Goal: Information Seeking & Learning: Find specific fact

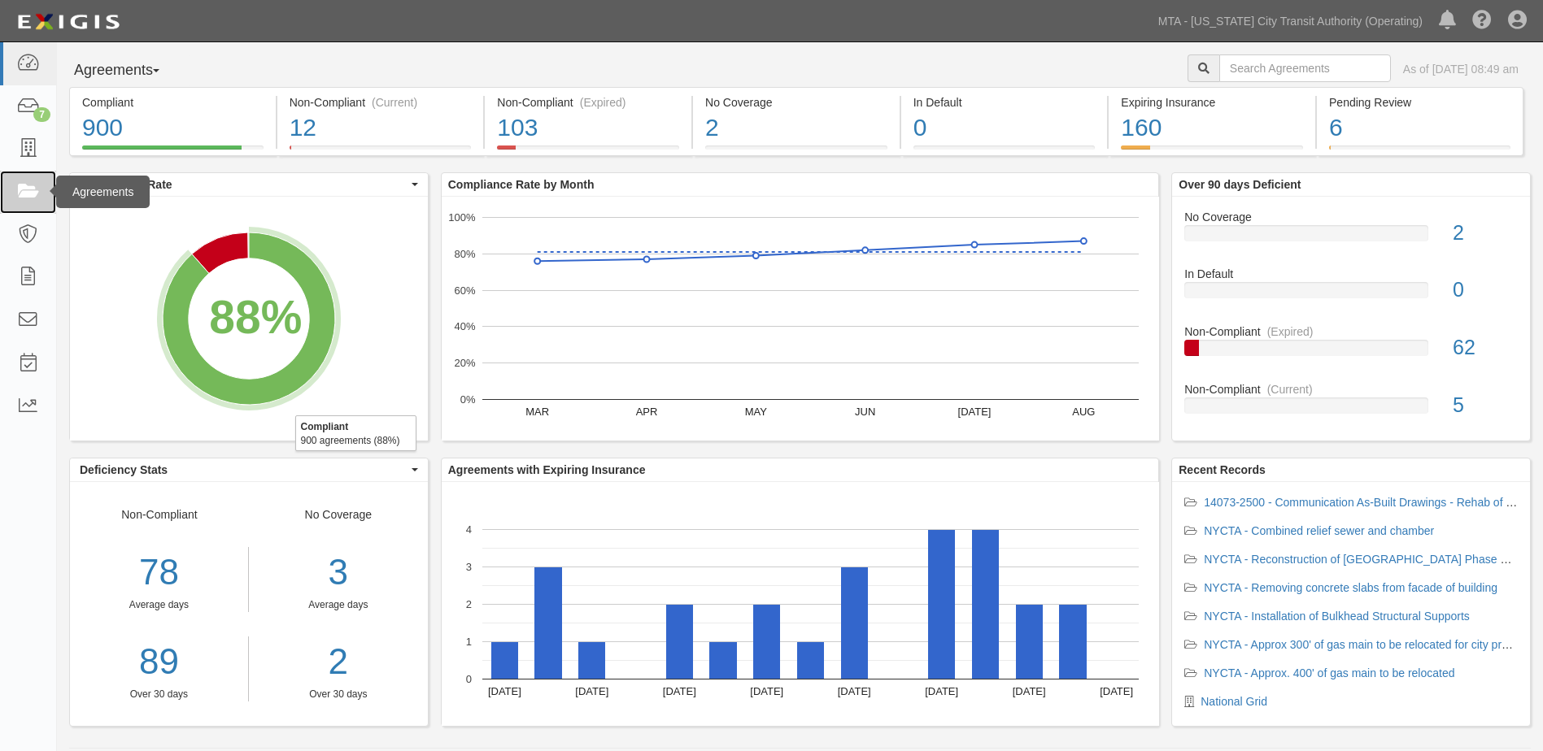
click at [26, 189] on icon at bounding box center [27, 192] width 23 height 19
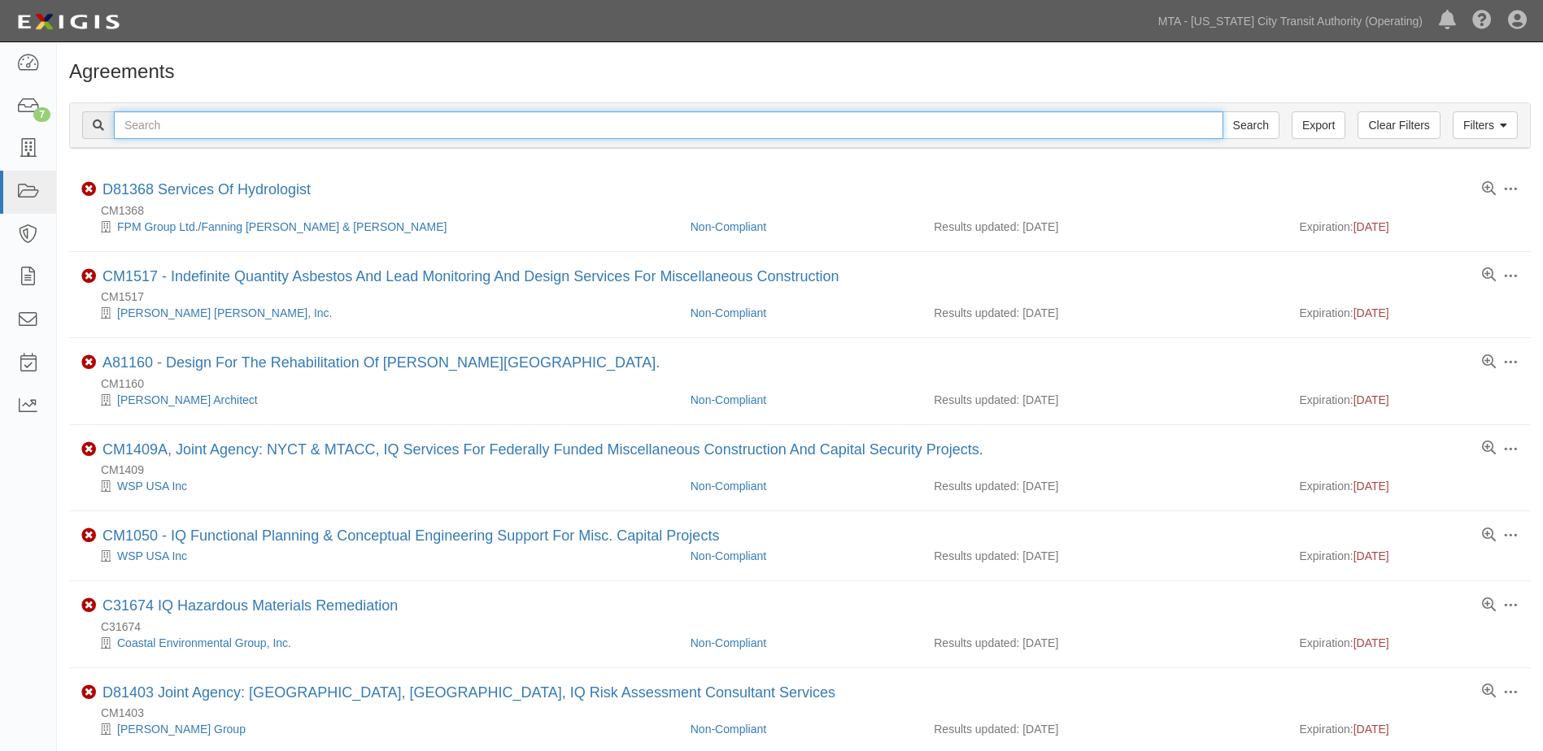
click at [184, 128] on input "text" at bounding box center [668, 125] width 1109 height 28
paste input "71172"
type input "71172"
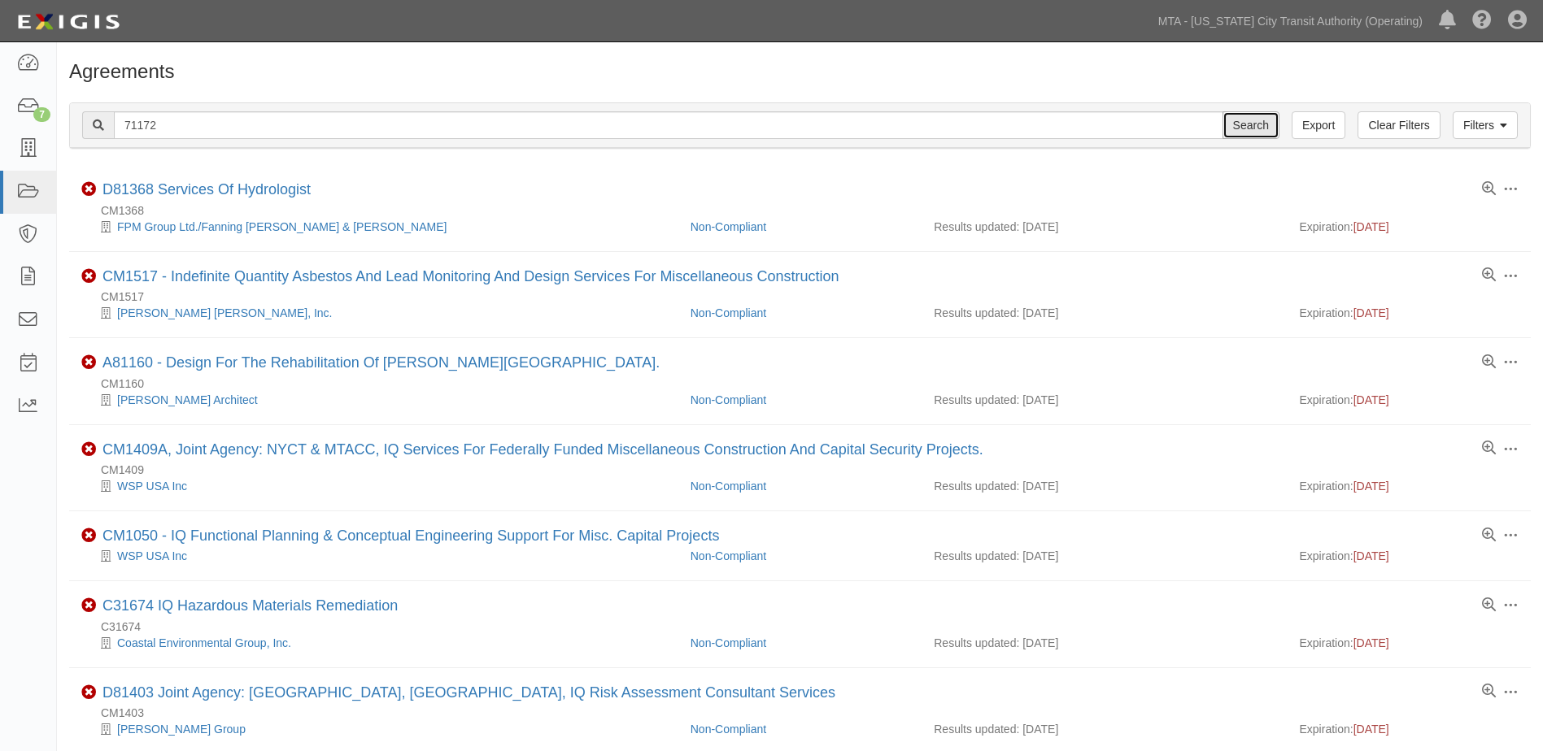
drag, startPoint x: 1231, startPoint y: 120, endPoint x: 1248, endPoint y: 124, distance: 17.4
click at [1231, 120] on input "Search" at bounding box center [1250, 125] width 57 height 28
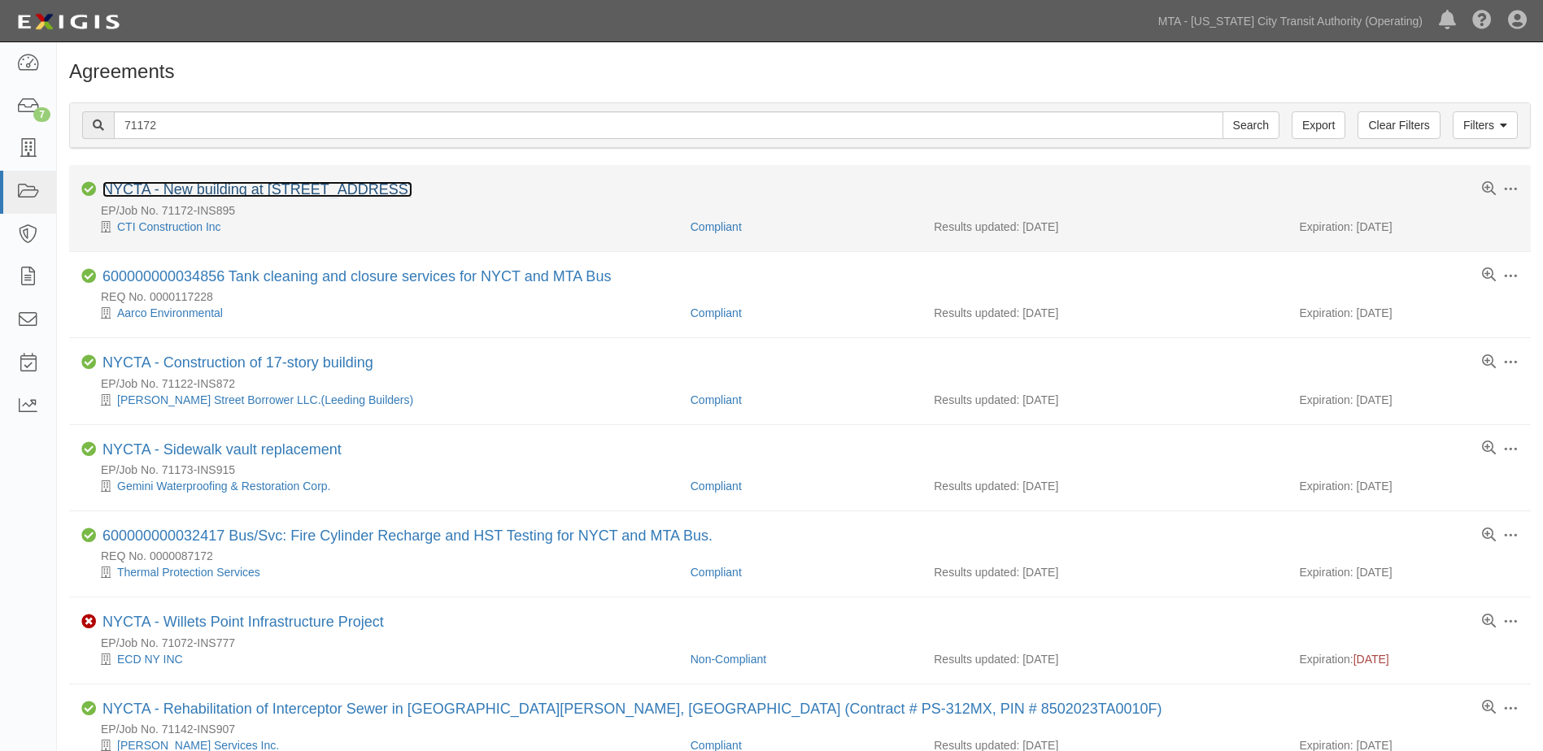
click at [250, 189] on link "NYCTA - New building at 561 Manhattan Ave, Brooklyn" at bounding box center [257, 189] width 310 height 16
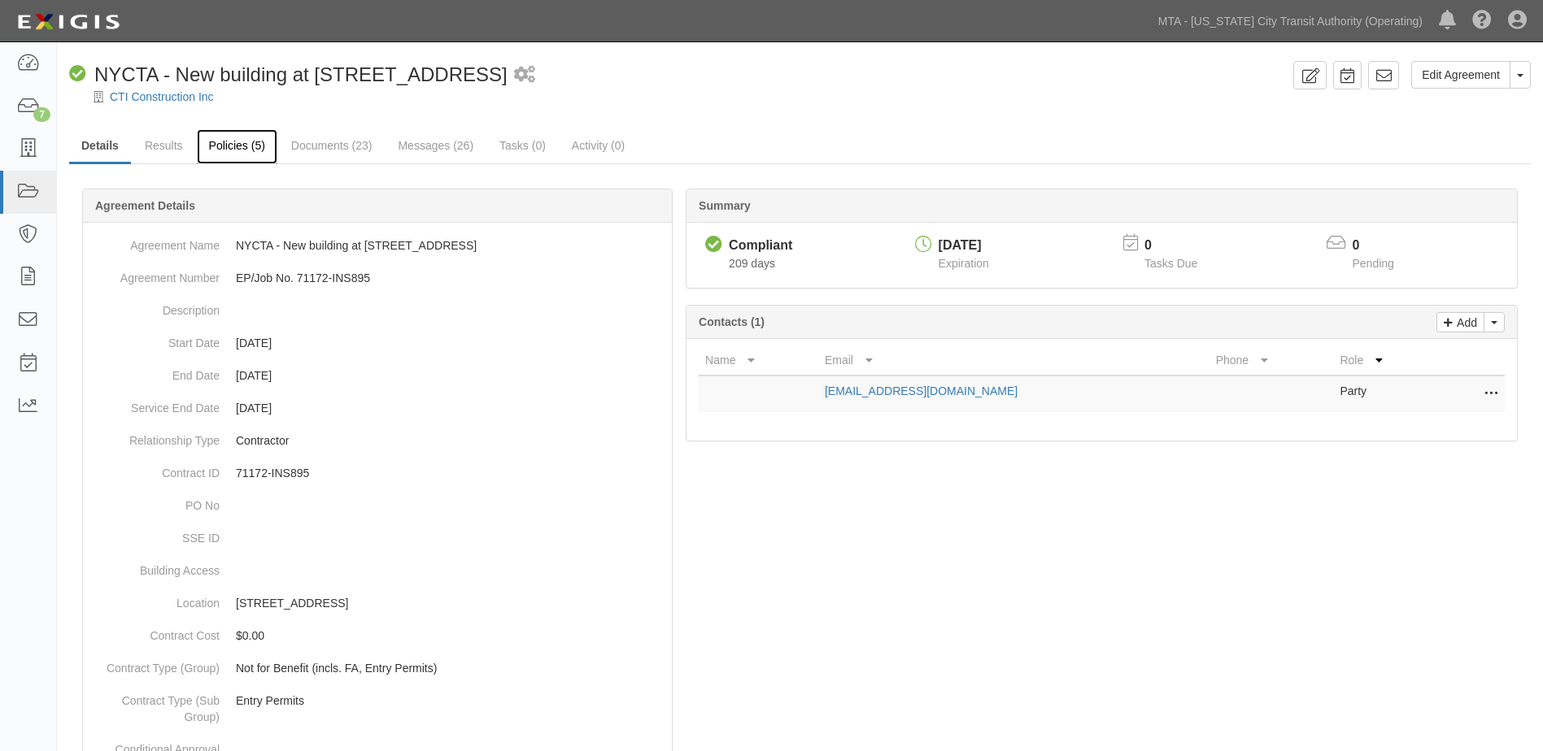
click at [242, 150] on link "Policies (5)" at bounding box center [237, 146] width 81 height 35
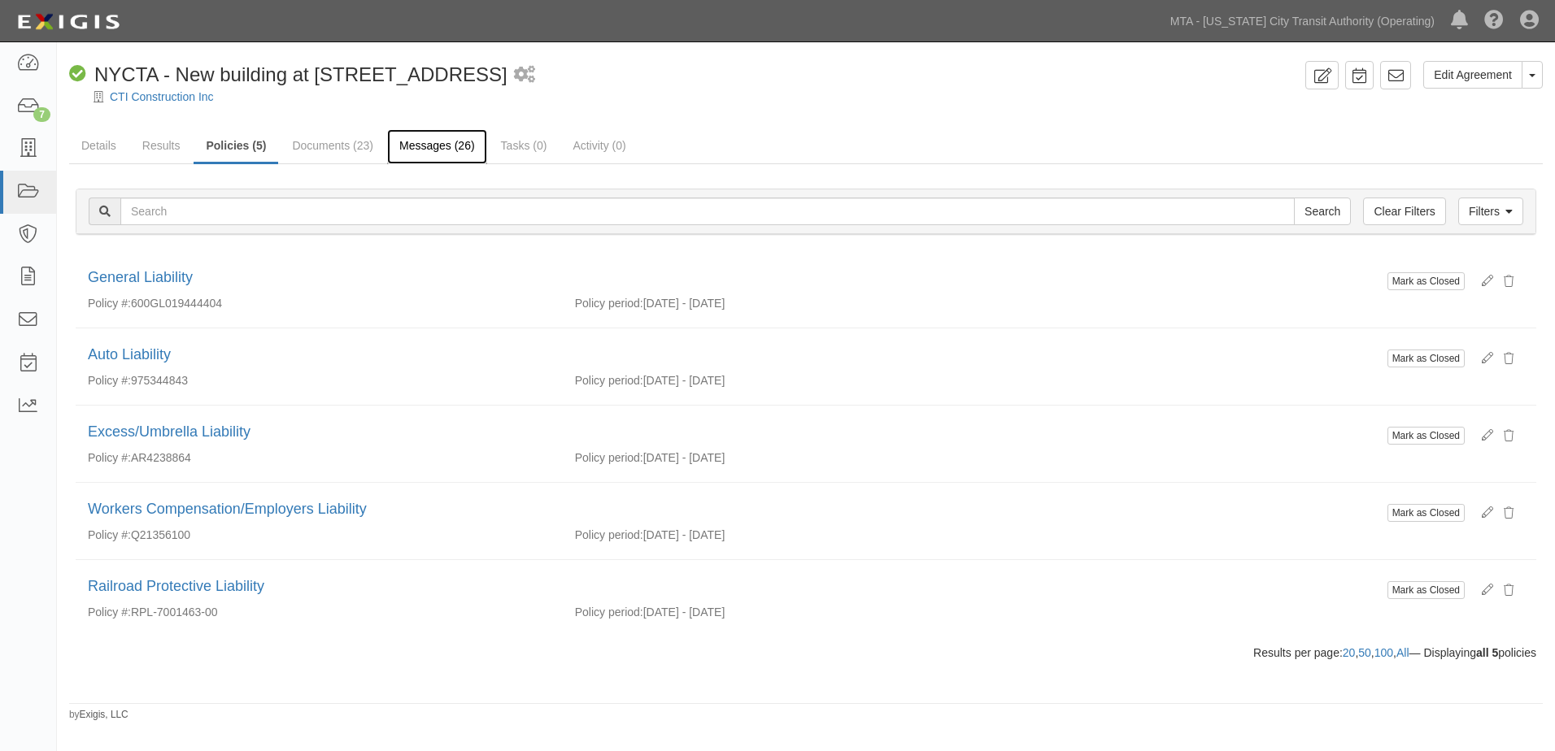
click at [424, 149] on link "Messages (26)" at bounding box center [437, 146] width 100 height 35
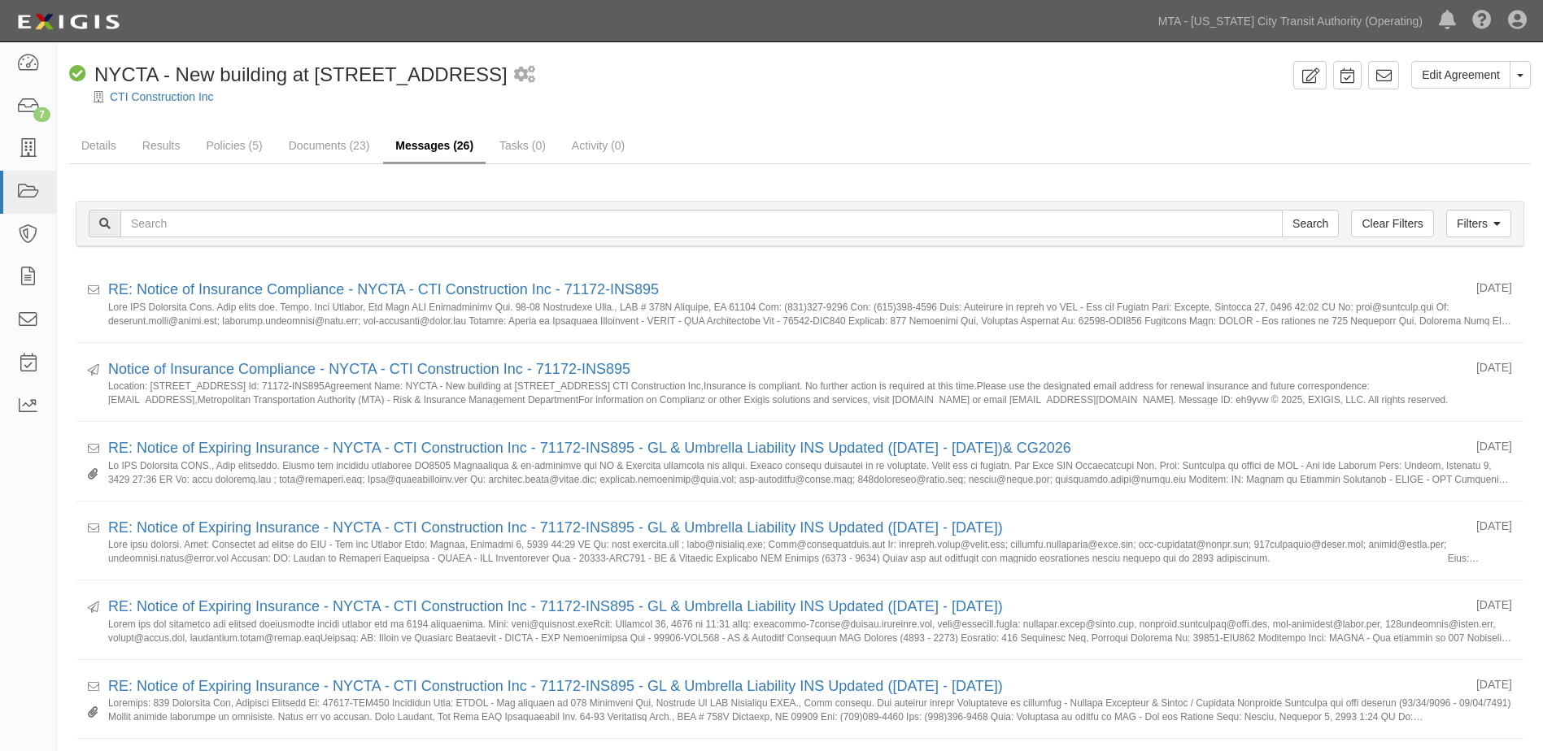
click at [429, 148] on link "Messages (26)" at bounding box center [434, 146] width 102 height 35
click at [1381, 71] on icon at bounding box center [1383, 75] width 16 height 16
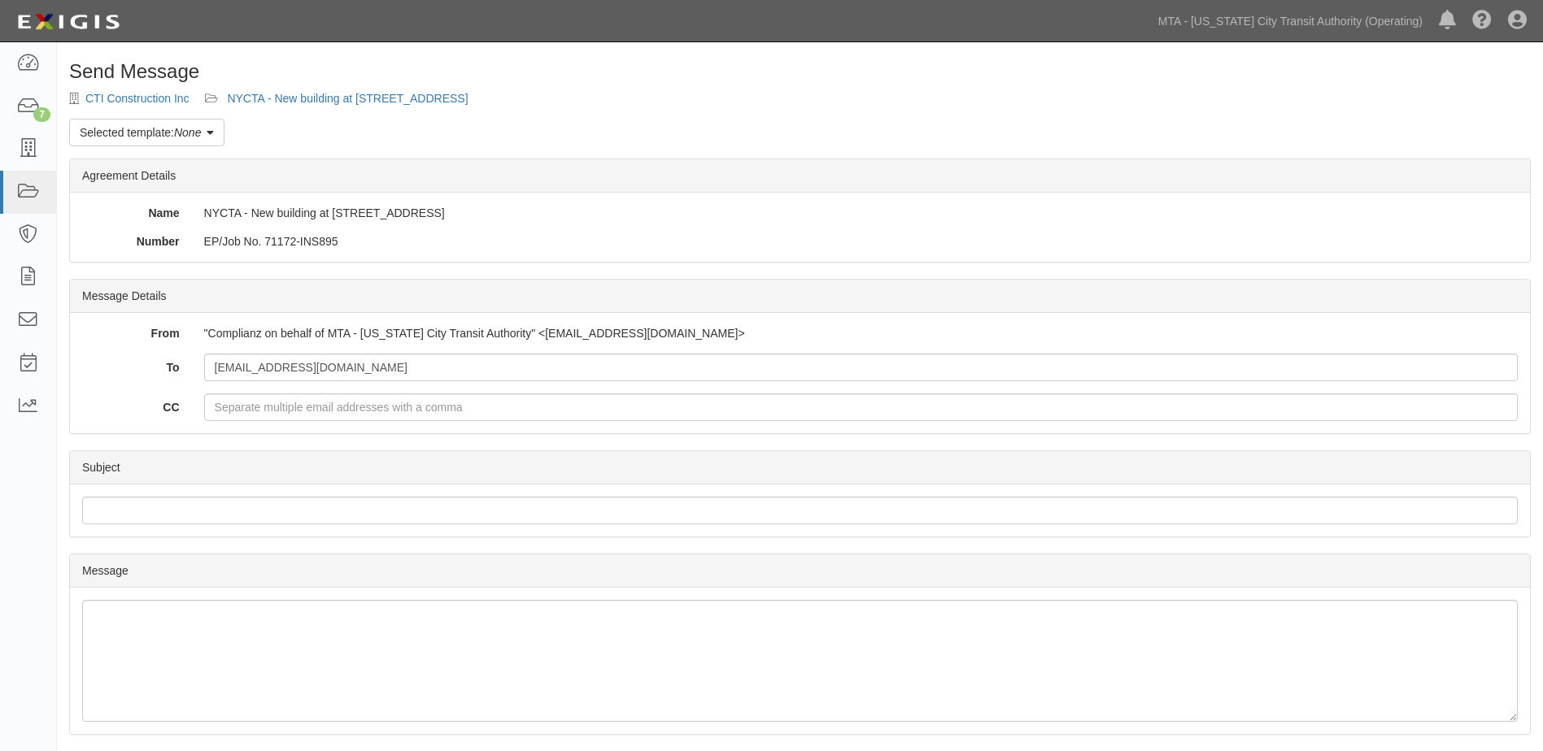
click at [790, 337] on div ""Complianz on behalf of MTA - [US_STATE] City Transit Authority" <[EMAIL_ADDRES…" at bounding box center [861, 333] width 1338 height 16
click at [751, 336] on div ""Complianz on behalf of MTA - [US_STATE] City Transit Authority" <[EMAIL_ADDRES…" at bounding box center [861, 333] width 1338 height 16
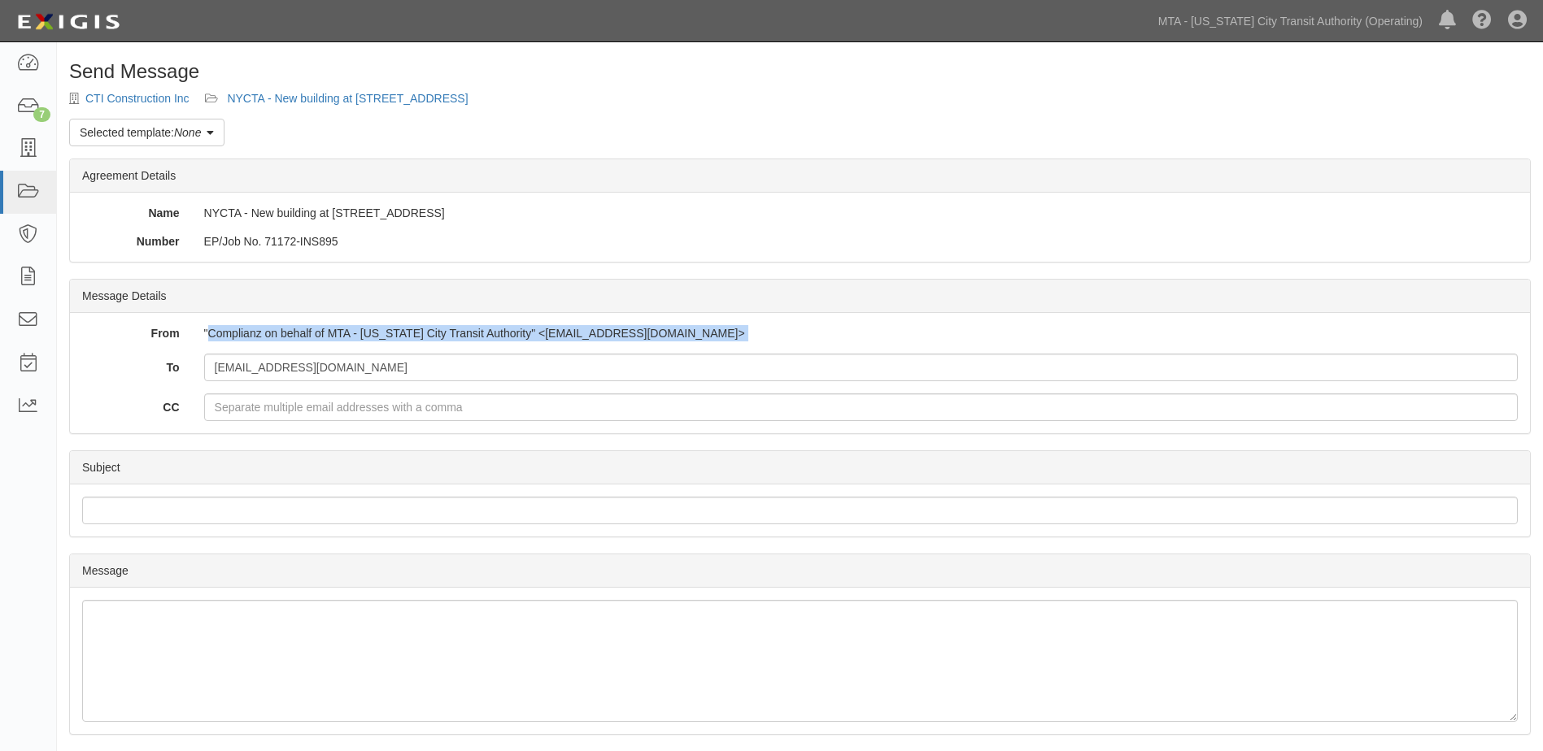
drag, startPoint x: 750, startPoint y: 336, endPoint x: 220, endPoint y: 334, distance: 529.4
click at [220, 334] on div ""Complianz on behalf of MTA - [US_STATE] City Transit Authority" <[EMAIL_ADDRES…" at bounding box center [861, 333] width 1338 height 16
copy div "Complianz on behalf of MTA - New York City Transit Authority" <agreement-3nktjw…"
click at [235, 98] on link "NYCTA - New building at [STREET_ADDRESS]" at bounding box center [347, 98] width 241 height 13
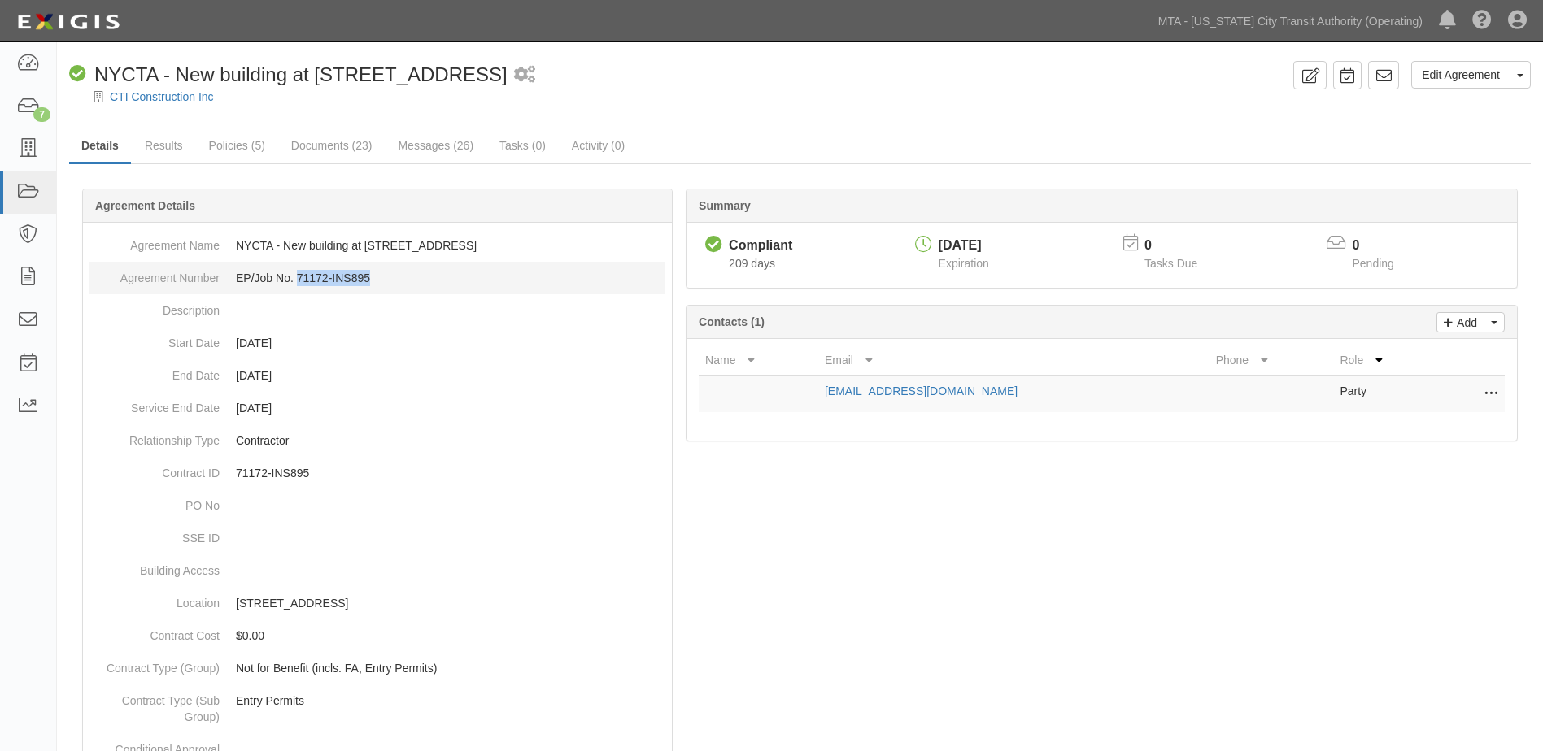
drag, startPoint x: 297, startPoint y: 281, endPoint x: 389, endPoint y: 281, distance: 91.9
click at [389, 281] on dd "EP/Job No. 71172-INS895" at bounding box center [377, 278] width 576 height 33
drag, startPoint x: 389, startPoint y: 281, endPoint x: 346, endPoint y: 281, distance: 42.3
copy dd "71172-INS895"
drag, startPoint x: 235, startPoint y: 605, endPoint x: 403, endPoint y: 613, distance: 168.5
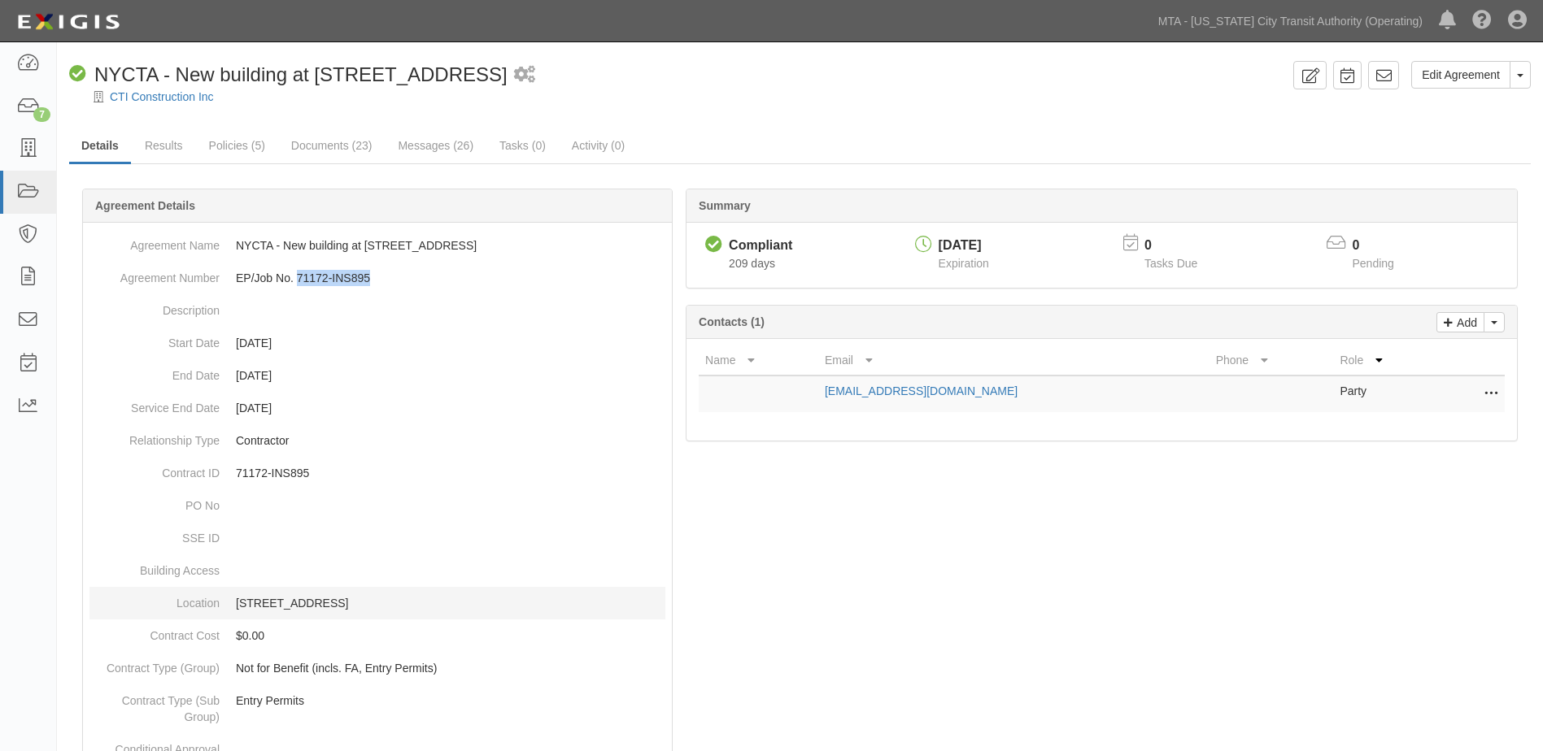
click at [403, 613] on dd "[STREET_ADDRESS]" at bounding box center [377, 603] width 576 height 33
drag, startPoint x: 403, startPoint y: 613, endPoint x: 364, endPoint y: 607, distance: 39.6
copy p "[STREET_ADDRESS]"
drag, startPoint x: 735, startPoint y: 527, endPoint x: 692, endPoint y: 414, distance: 121.0
